Goal: Task Accomplishment & Management: Use online tool/utility

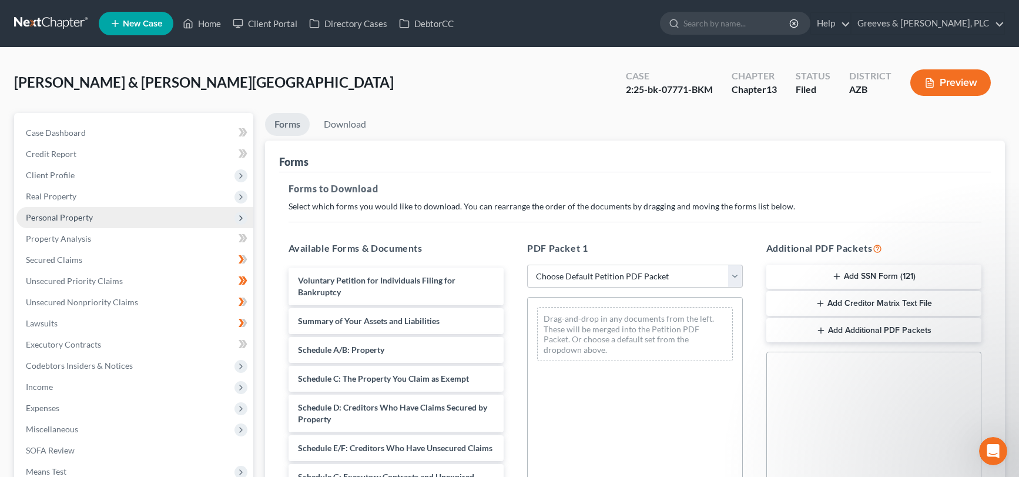
click at [167, 220] on span "Personal Property" at bounding box center [134, 217] width 237 height 21
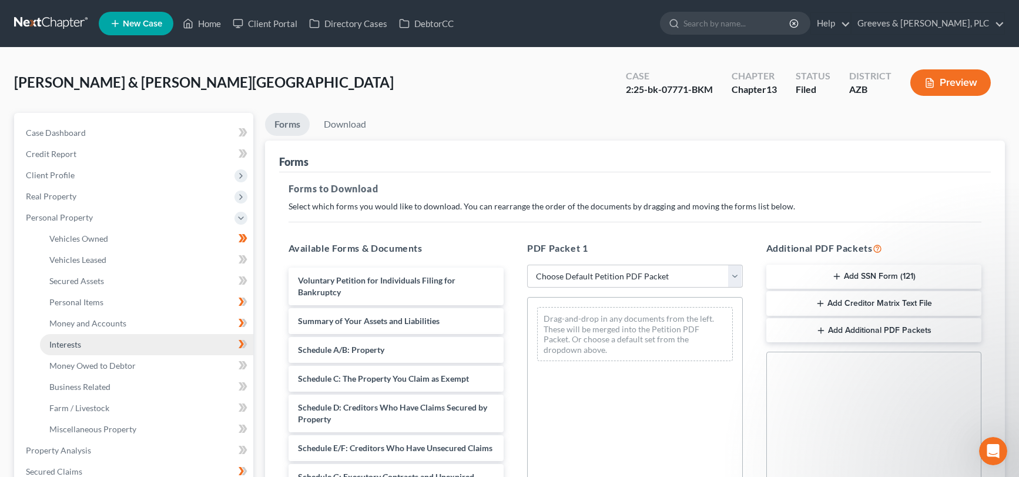
click at [179, 336] on link "Interests" at bounding box center [146, 344] width 213 height 21
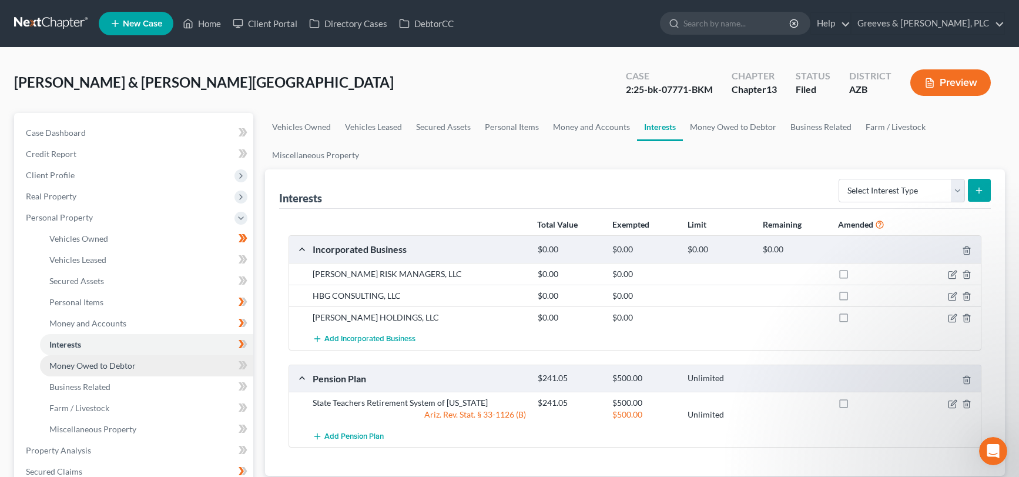
click at [208, 364] on link "Money Owed to Debtor" at bounding box center [146, 365] width 213 height 21
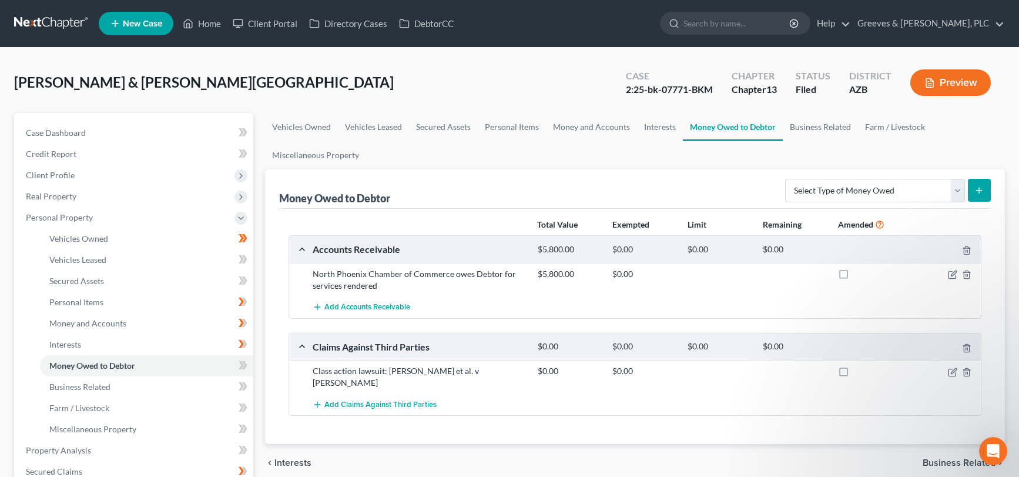
click at [698, 72] on div "Case" at bounding box center [669, 76] width 87 height 14
click at [174, 223] on span "Personal Property" at bounding box center [134, 217] width 237 height 21
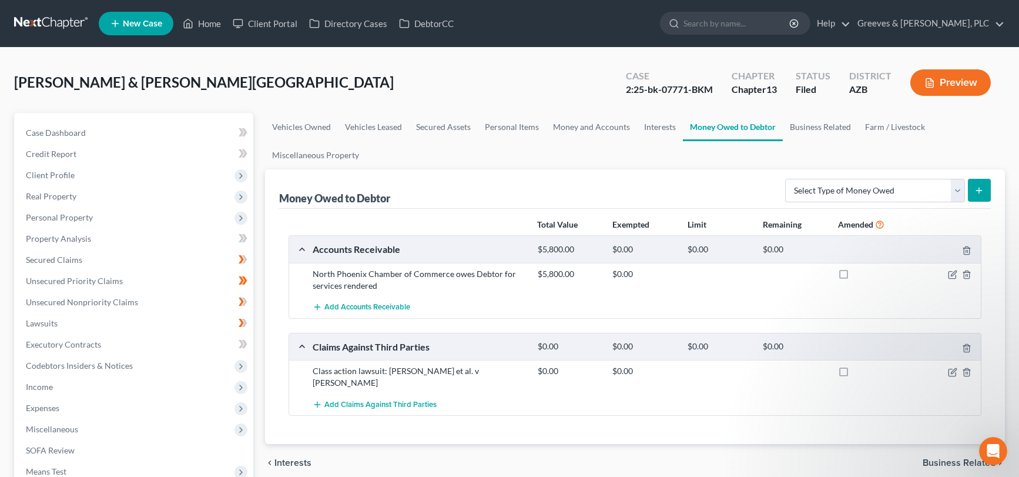
click at [307, 76] on div "[PERSON_NAME] & [PERSON_NAME][GEOGRAPHIC_DATA] Upgraded Case 2:25-bk-07771-BKM …" at bounding box center [509, 87] width 991 height 51
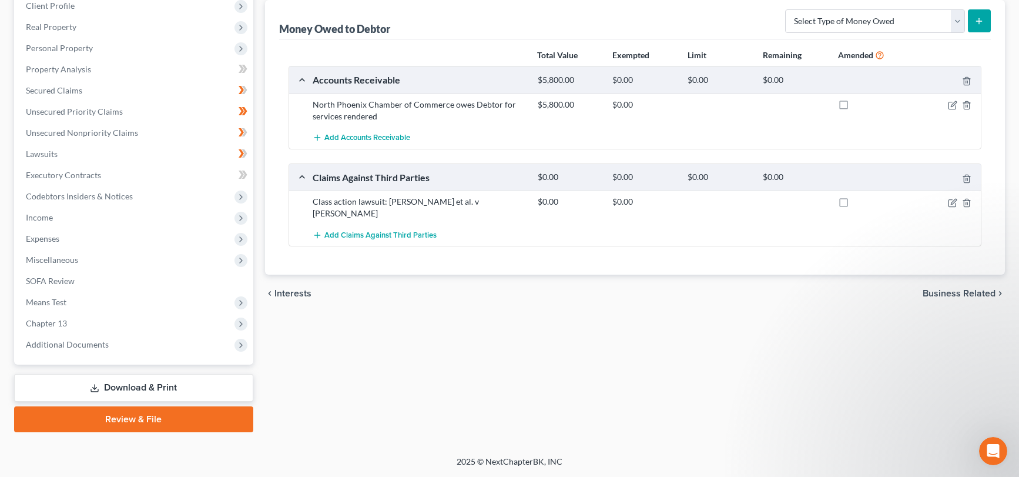
click at [233, 389] on link "Download & Print" at bounding box center [133, 388] width 239 height 28
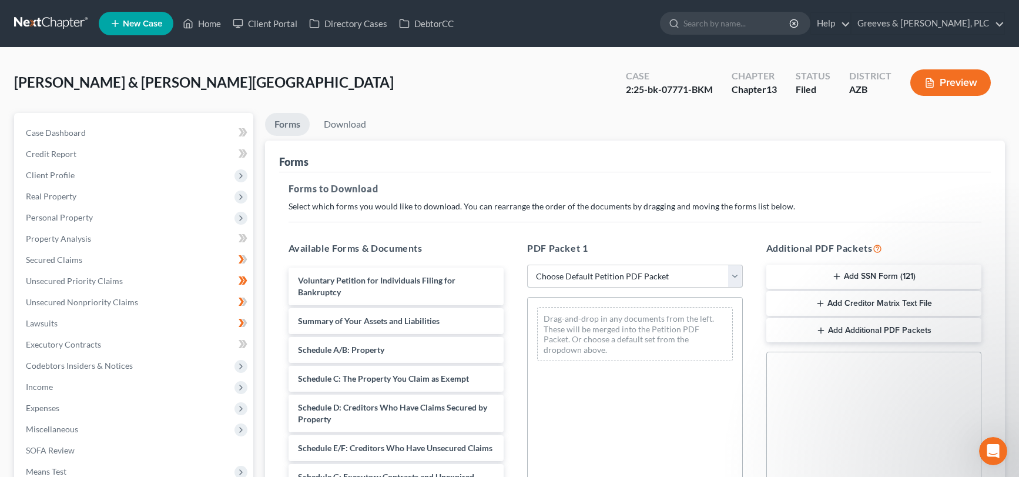
click at [731, 282] on select "Choose Default Petition PDF Packet Complete Bankruptcy Petition (all forms and …" at bounding box center [635, 277] width 216 height 24
select select "8"
click at [527, 265] on select "Choose Default Petition PDF Packet Complete Bankruptcy Petition (all forms and …" at bounding box center [635, 277] width 216 height 24
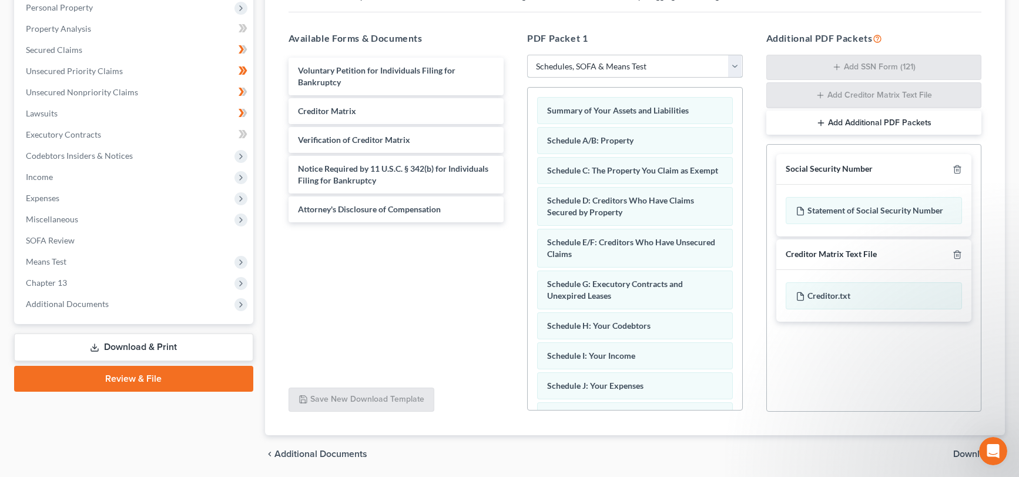
scroll to position [214, 0]
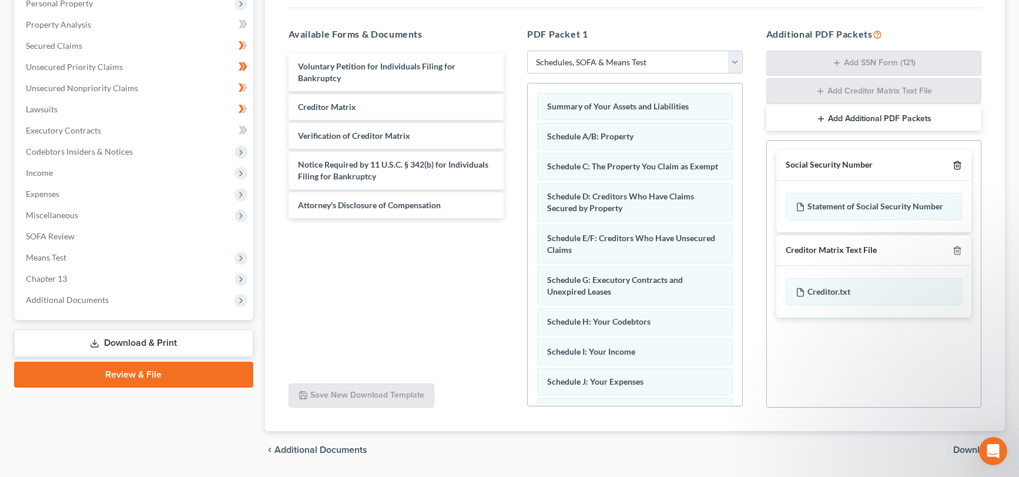
click at [955, 163] on polyline "button" at bounding box center [957, 163] width 7 height 0
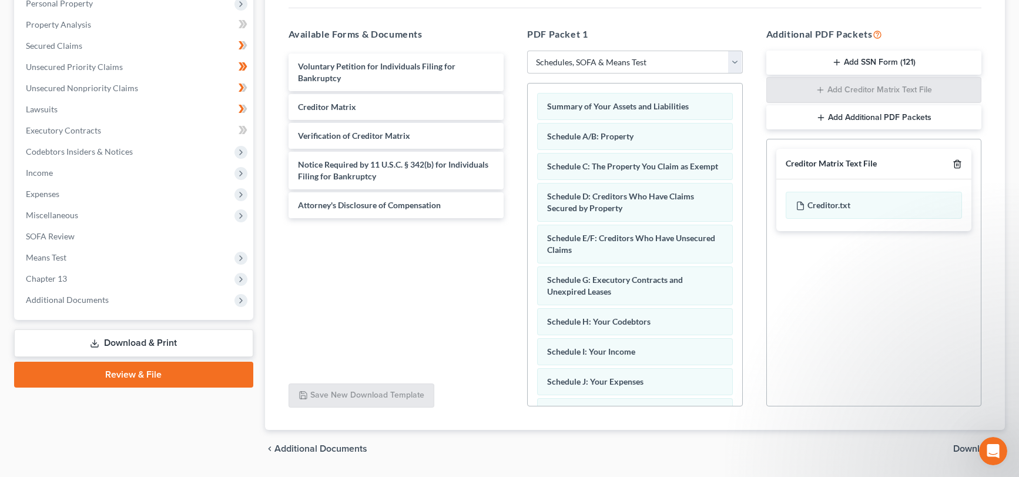
click at [955, 163] on icon "button" at bounding box center [957, 164] width 5 height 8
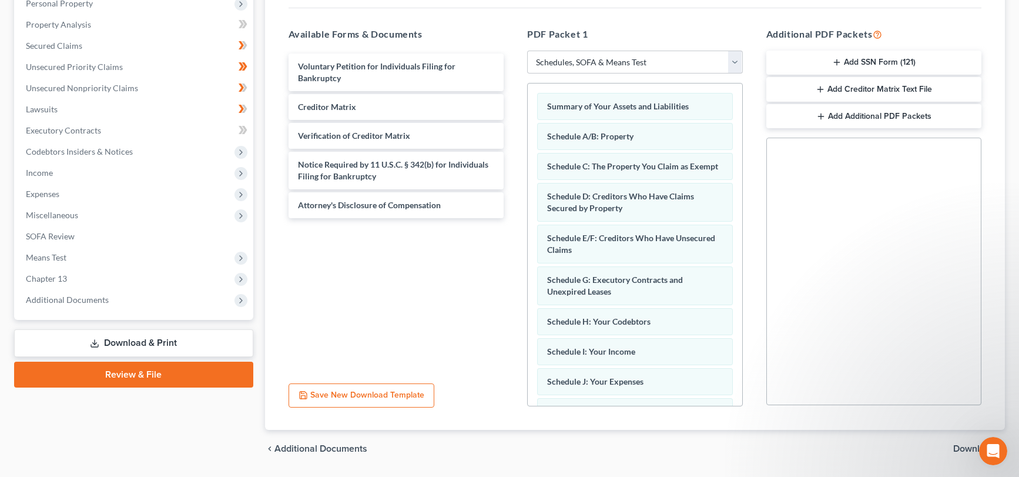
click at [963, 444] on span "Download" at bounding box center [974, 448] width 42 height 9
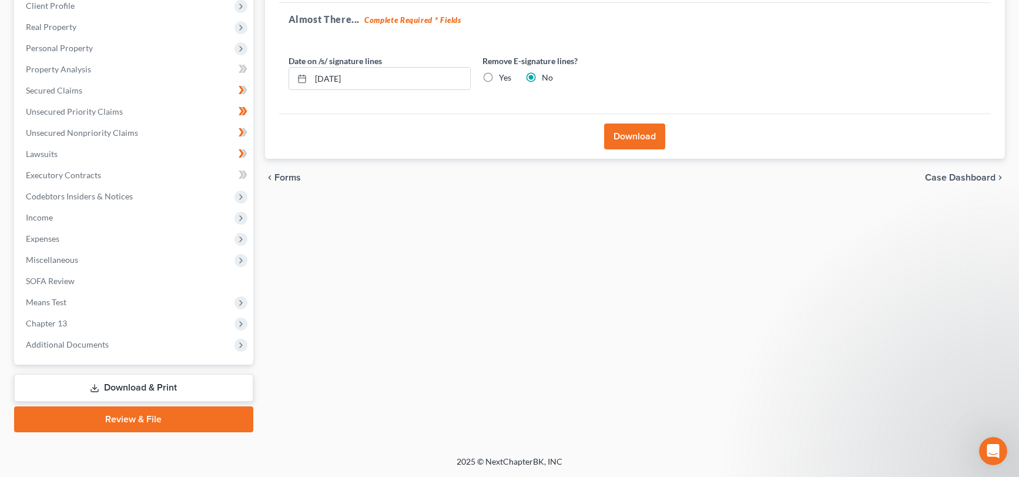
scroll to position [169, 0]
click at [499, 75] on label "Yes" at bounding box center [505, 78] width 12 height 12
click at [504, 75] on input "Yes" at bounding box center [508, 76] width 8 height 8
radio input "true"
radio input "false"
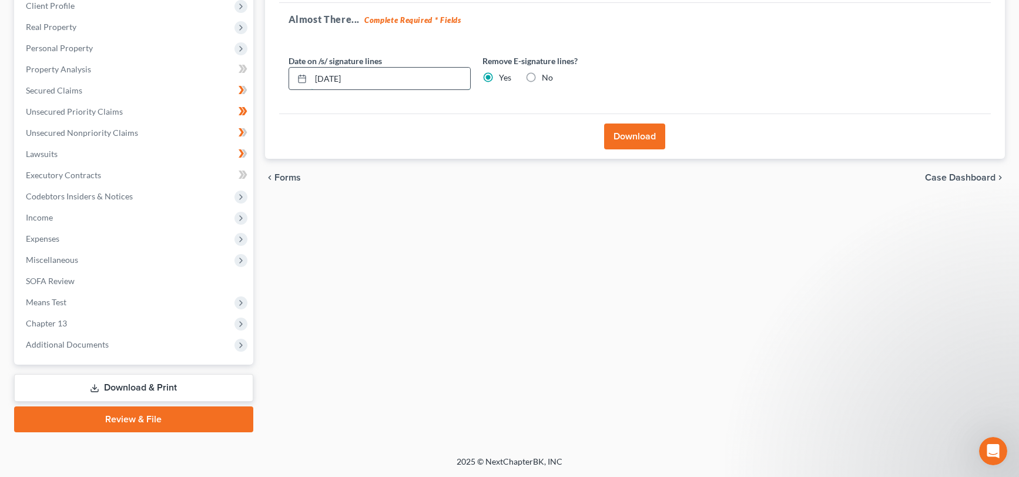
click at [446, 79] on input "[DATE]" at bounding box center [390, 79] width 159 height 22
type input "1"
click at [620, 134] on button "Download" at bounding box center [634, 136] width 61 height 26
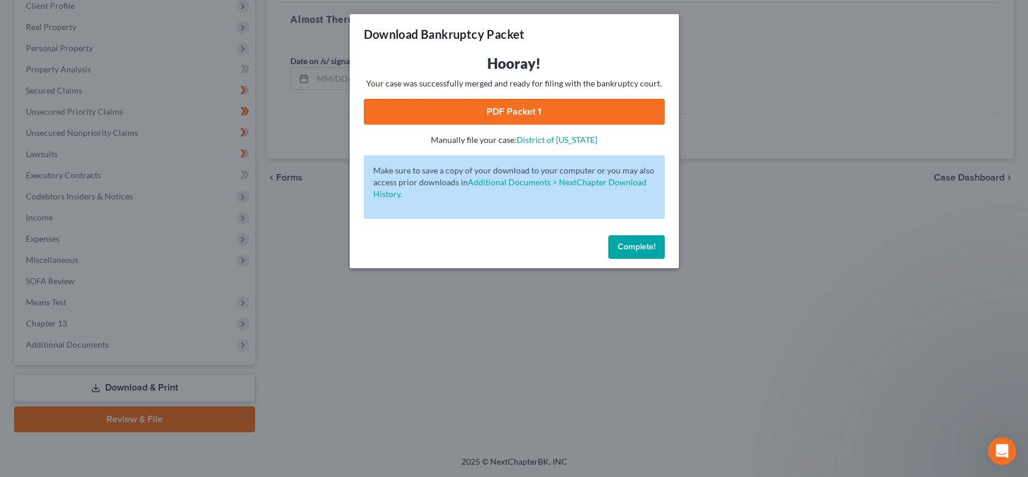
click at [520, 112] on link "PDF Packet 1" at bounding box center [514, 112] width 301 height 26
click at [639, 257] on button "Complete!" at bounding box center [636, 247] width 56 height 24
